Goal: Check status: Check status

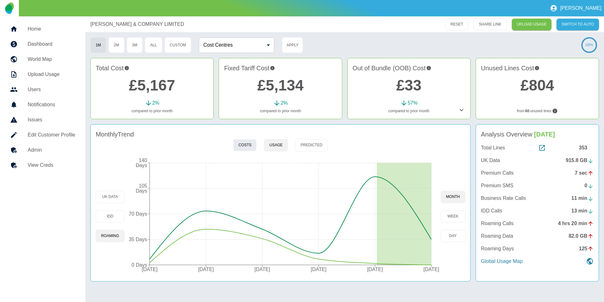
click at [242, 144] on button "Costs" at bounding box center [245, 145] width 24 height 12
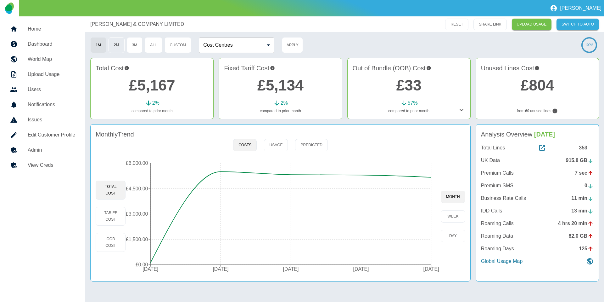
click at [115, 48] on button "2M" at bounding box center [117, 45] width 16 height 16
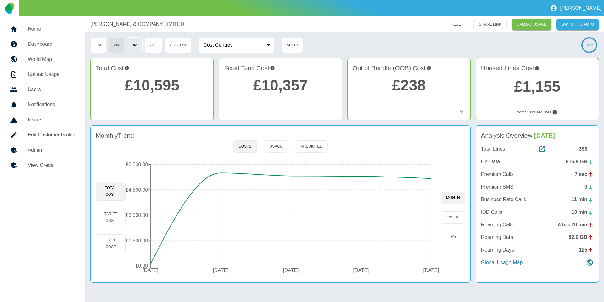
click at [136, 46] on button "3M" at bounding box center [135, 45] width 16 height 16
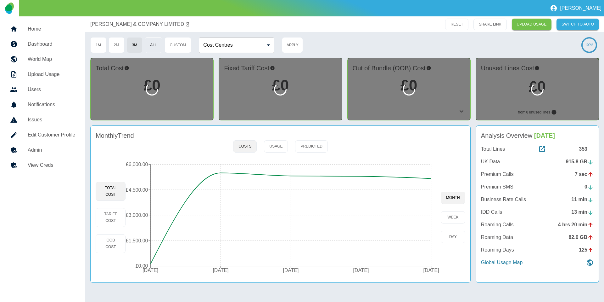
click at [150, 45] on button "All" at bounding box center [153, 45] width 17 height 16
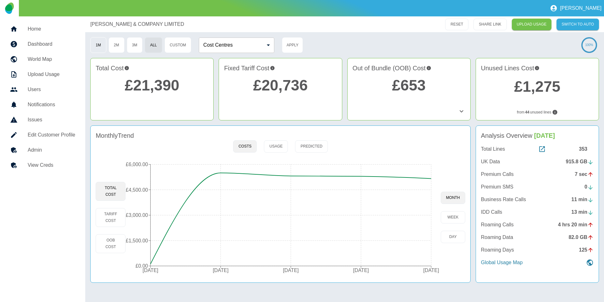
click at [94, 49] on button "1M" at bounding box center [98, 45] width 16 height 16
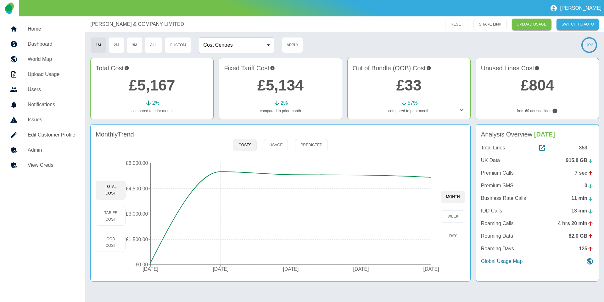
click at [49, 149] on h5 "Admin" at bounding box center [52, 150] width 48 height 8
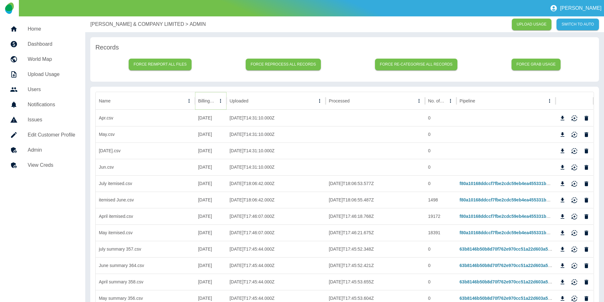
click at [218, 103] on icon "Sort" at bounding box center [221, 101] width 6 height 6
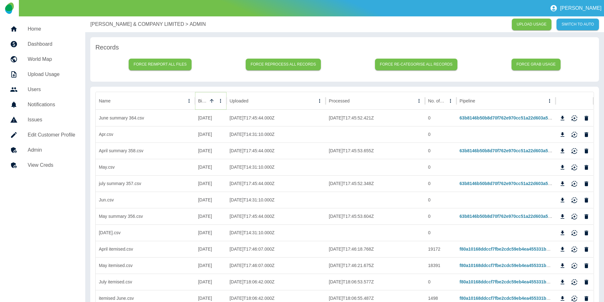
click at [212, 103] on icon "Sort" at bounding box center [212, 101] width 6 height 6
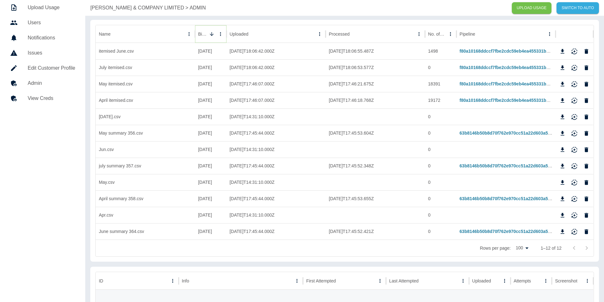
scroll to position [69, 0]
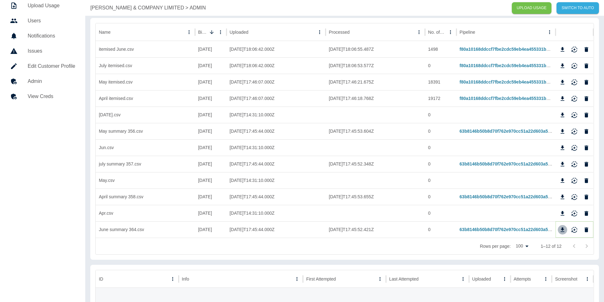
click at [564, 229] on icon "Download" at bounding box center [563, 229] width 4 height 4
click at [564, 197] on icon "Download" at bounding box center [563, 197] width 6 height 6
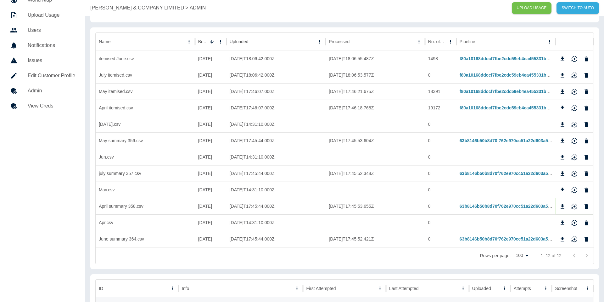
scroll to position [57, 0]
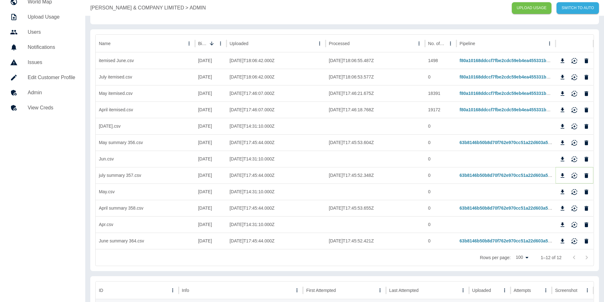
click at [565, 176] on icon "Download" at bounding box center [563, 175] width 6 height 6
click at [561, 143] on icon "Download" at bounding box center [563, 141] width 4 height 4
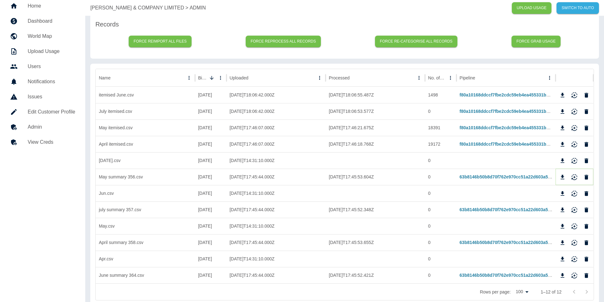
scroll to position [0, 0]
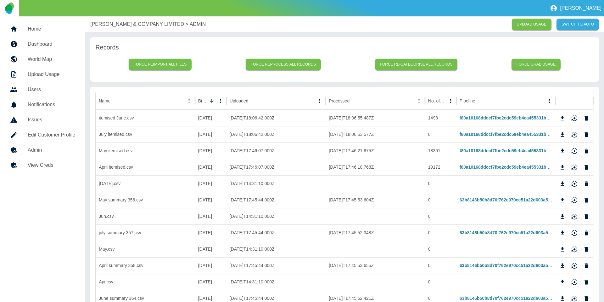
click at [113, 19] on div "[PERSON_NAME] & COMPANY LIMITED > ADMIN UPLOAD USAGE SWITCH TO AUTO" at bounding box center [344, 24] width 519 height 16
click at [111, 20] on p "[PERSON_NAME] & COMPANY LIMITED" at bounding box center [137, 24] width 94 height 8
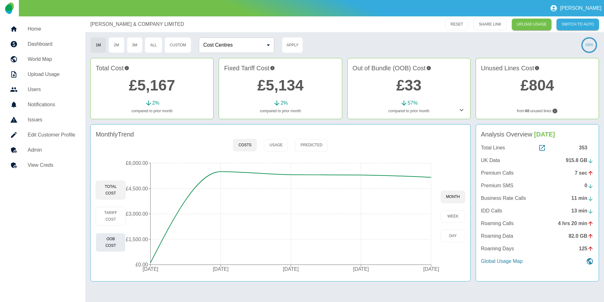
click at [116, 247] on button "OOB Cost" at bounding box center [111, 242] width 30 height 19
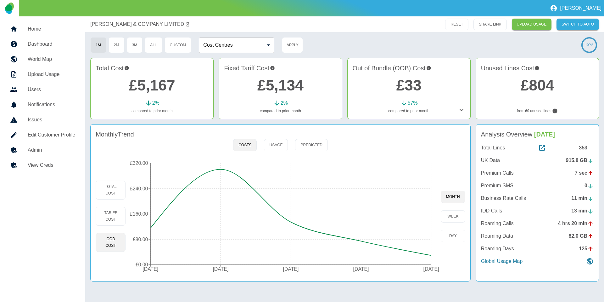
click at [174, 90] on link "£5,167" at bounding box center [152, 85] width 46 height 17
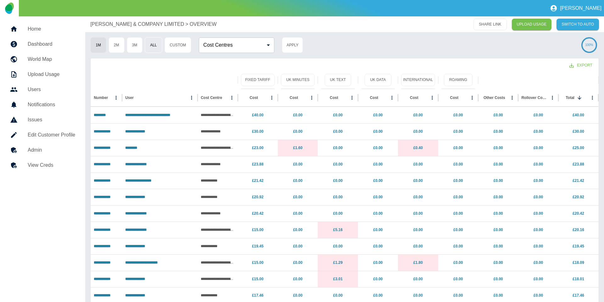
click at [155, 43] on button "All" at bounding box center [153, 45] width 17 height 16
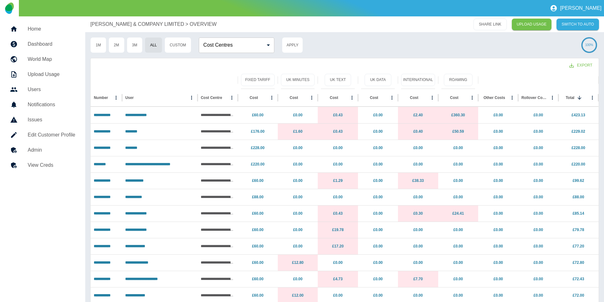
click at [107, 23] on p "[PERSON_NAME] & COMPANY LIMITED" at bounding box center [137, 24] width 94 height 8
